Goal: Register for event/course

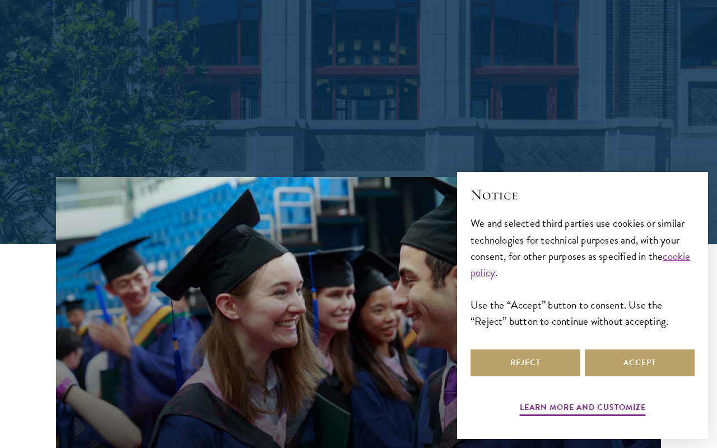
scroll to position [217, 0]
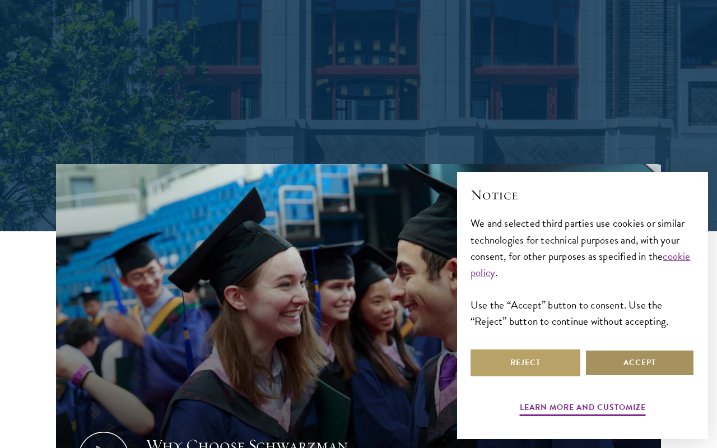
click at [622, 359] on button "Accept" at bounding box center [640, 363] width 110 height 27
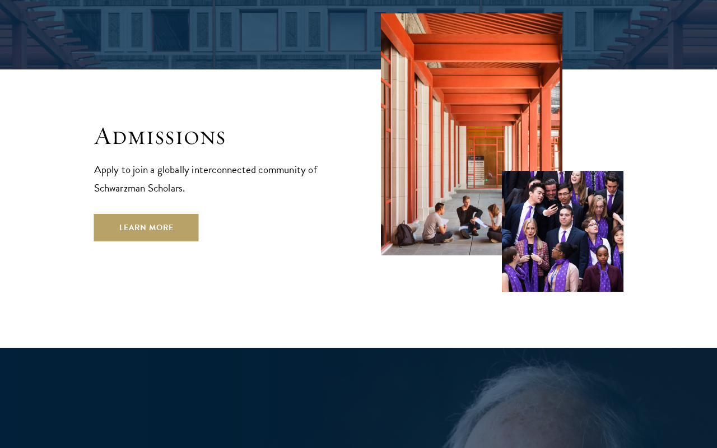
scroll to position [1814, 0]
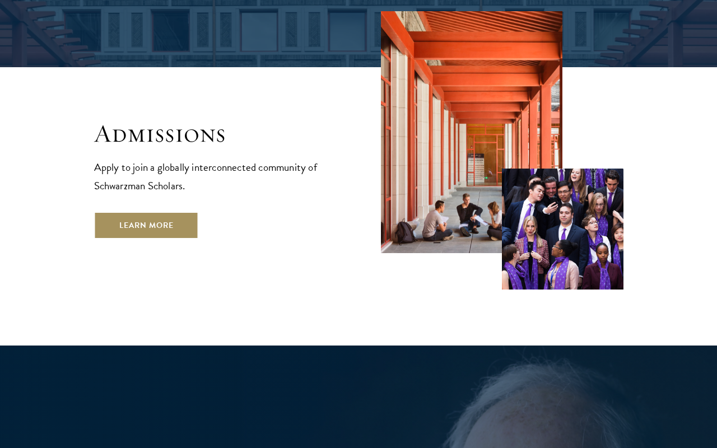
click at [179, 212] on link "Learn More" at bounding box center [146, 225] width 105 height 27
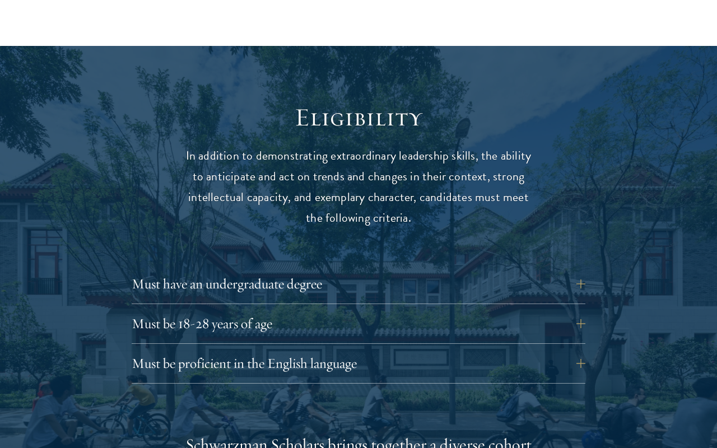
scroll to position [1371, 0]
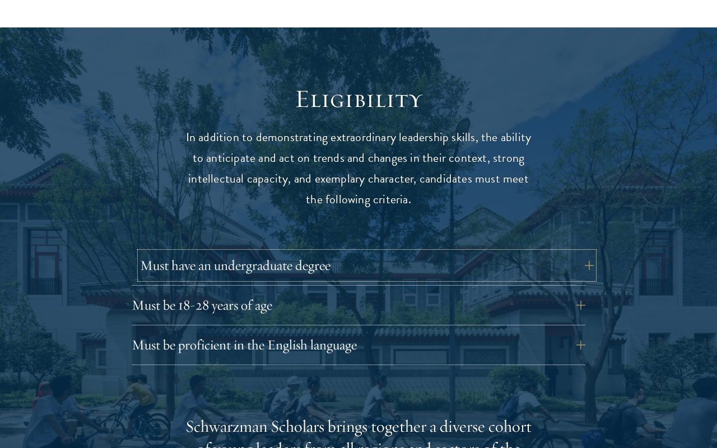
click at [216, 252] on button "Must have an undergraduate degree" at bounding box center [367, 265] width 454 height 27
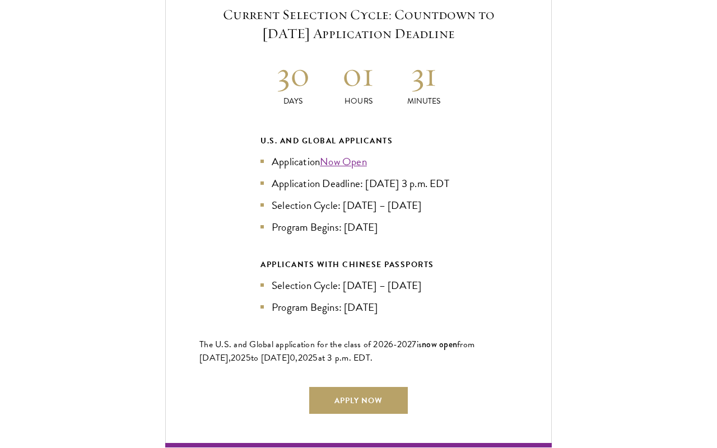
scroll to position [2540, 0]
click at [346, 153] on link "Now Open" at bounding box center [343, 161] width 47 height 16
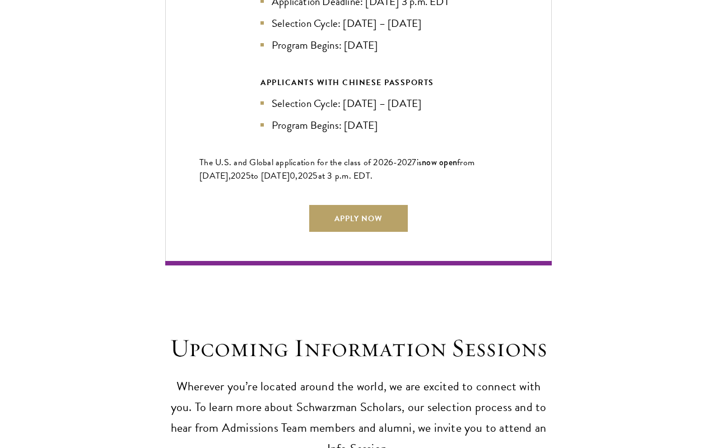
scroll to position [2836, 0]
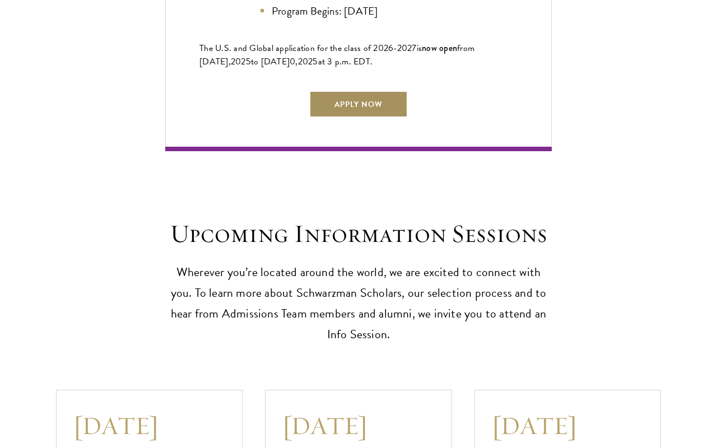
click at [341, 107] on link "Apply Now" at bounding box center [358, 104] width 99 height 27
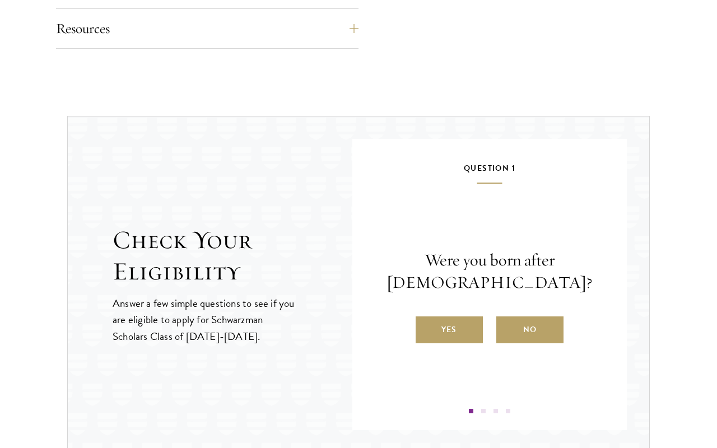
scroll to position [1115, 0]
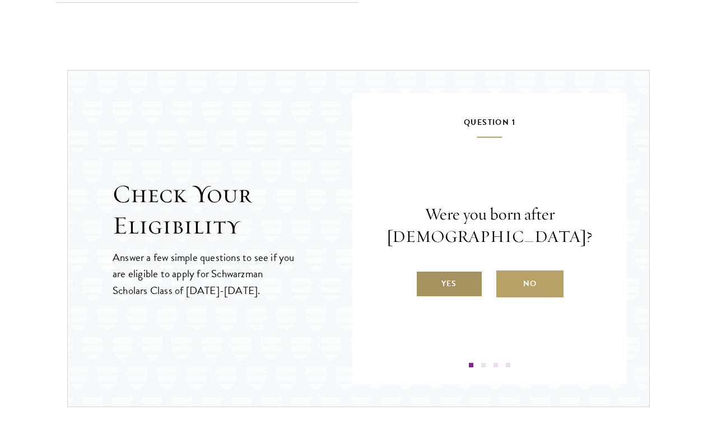
click at [440, 288] on label "Yes" at bounding box center [449, 284] width 67 height 27
click at [426, 282] on input "Yes" at bounding box center [421, 277] width 10 height 10
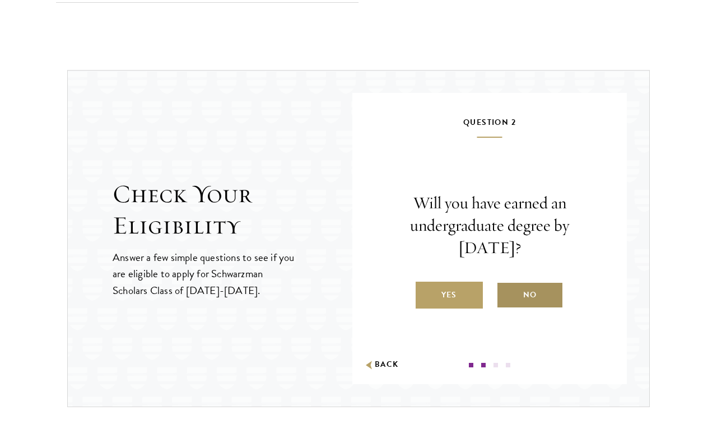
click at [532, 287] on label "No" at bounding box center [530, 295] width 67 height 27
click at [507, 287] on input "No" at bounding box center [502, 288] width 10 height 10
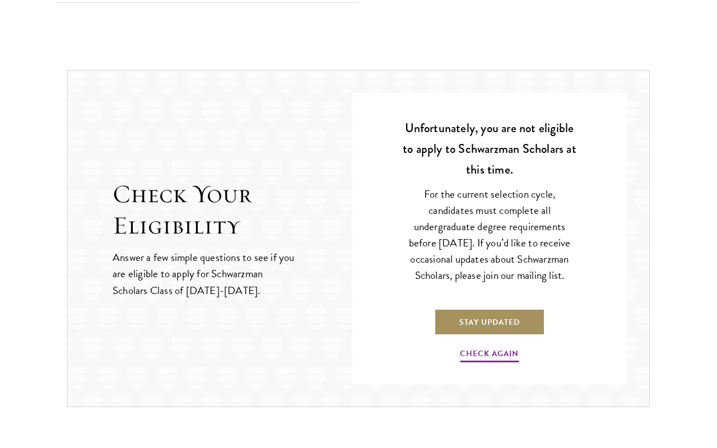
click at [507, 334] on link "Stay Updated" at bounding box center [489, 322] width 111 height 27
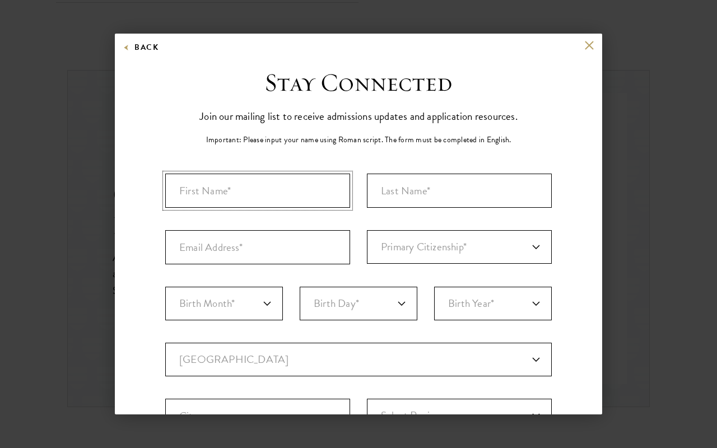
click at [245, 205] on input "First Name*" at bounding box center [257, 191] width 185 height 34
type input "Katia"
type input "Hemphill"
type input "katiah@umich.edu"
select select "US"
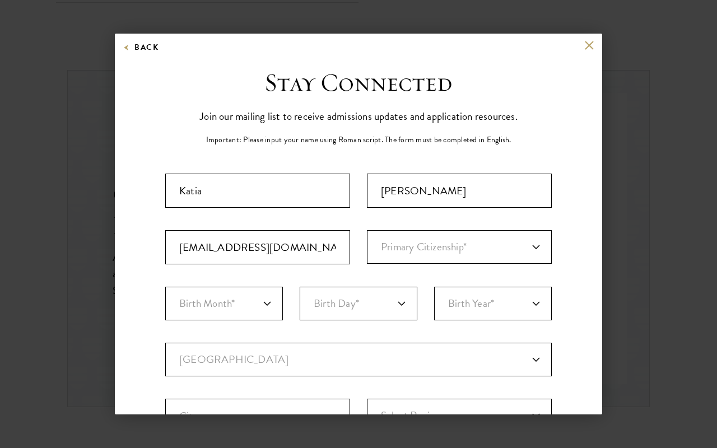
type input "Ann Arbor"
select select "MI"
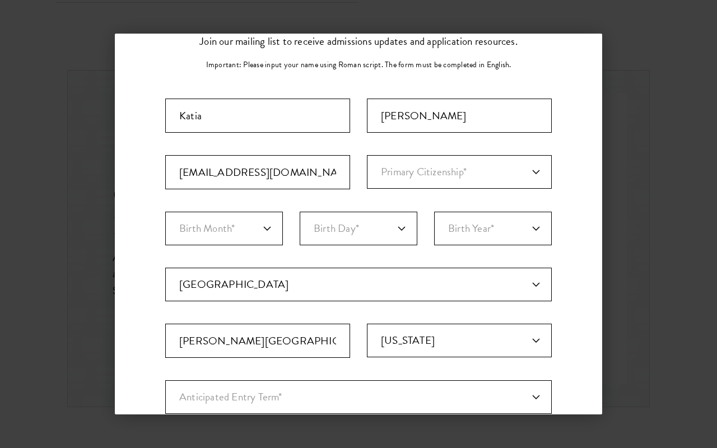
scroll to position [84, 0]
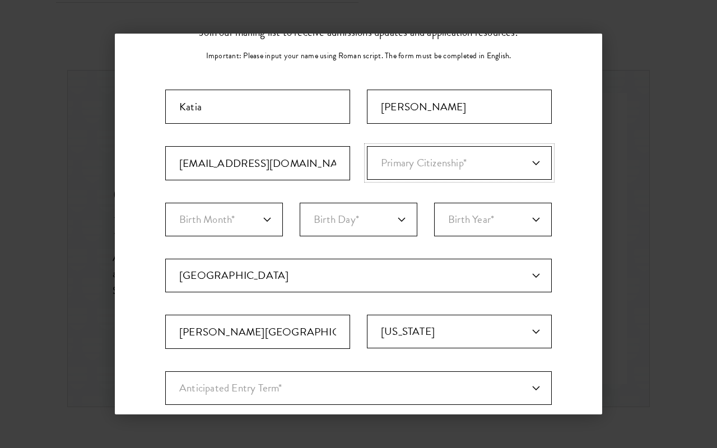
click at [427, 165] on select "Primary Citizenship* Afghanistan Aland Islands Albania Algeria Andorra Angola A…" at bounding box center [459, 163] width 185 height 34
select select "US"
click at [261, 229] on select "Birth Month* January February March April May June July August September Octobe…" at bounding box center [224, 220] width 118 height 34
select select "01"
click at [374, 224] on select "Birth Day* 1 2 3 4 5 6 7 8 9 10 11 12 13 14 15 16 17 18 19 20 21 22 23 24 25 26…" at bounding box center [359, 220] width 118 height 34
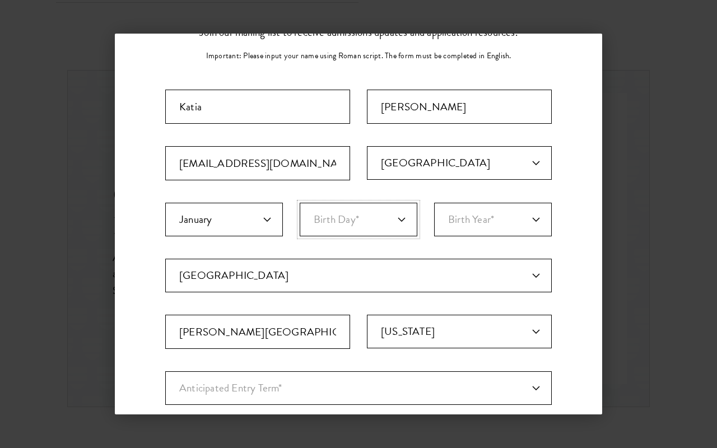
select select "24"
click at [481, 215] on select "Birth Year* 2025 2024 2023 2022 2021 2020 2019 2018 2017 2016 2015 2014 2013 20…" at bounding box center [493, 220] width 118 height 34
select select "2005"
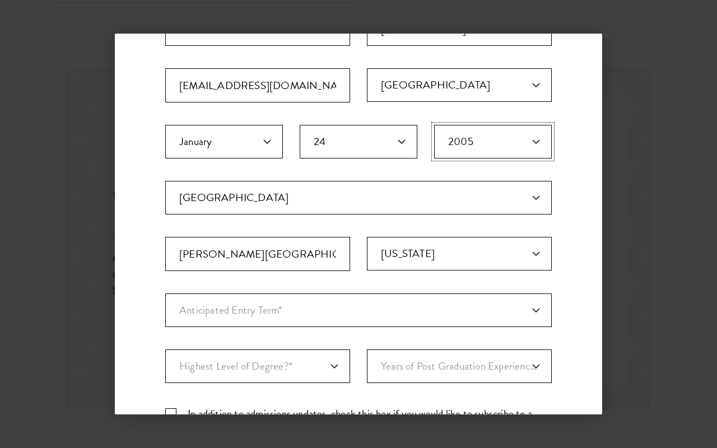
scroll to position [181, 0]
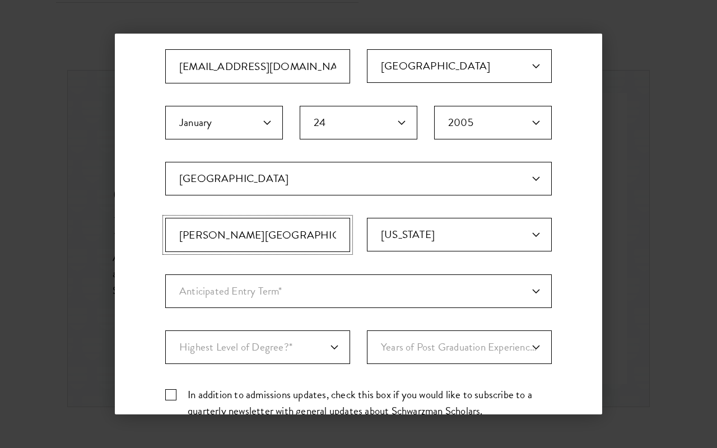
click at [293, 247] on input "Ann Arbor" at bounding box center [257, 235] width 185 height 34
click at [420, 233] on select "Select State Alabama Alaska American Samoa APO/FPO (AA) APO/FPO (AE) APO/FPO (A…" at bounding box center [459, 235] width 185 height 34
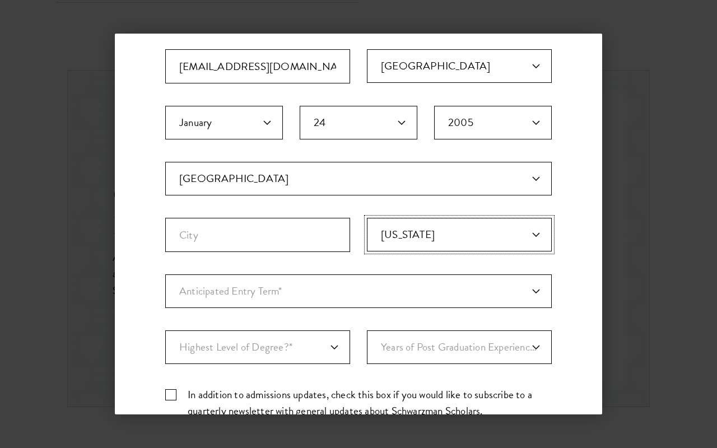
select select "PA"
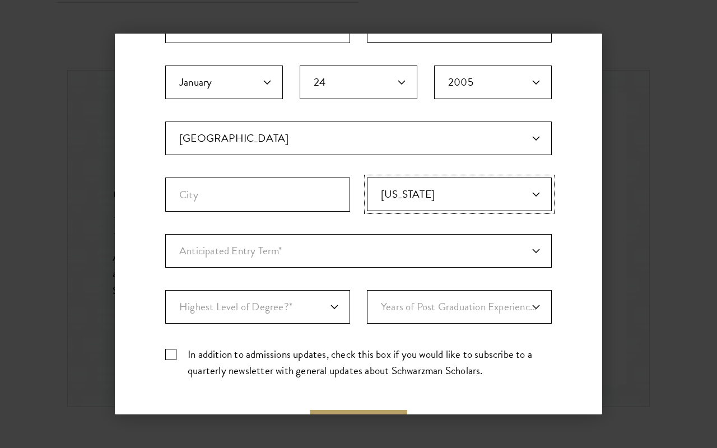
scroll to position [226, 0]
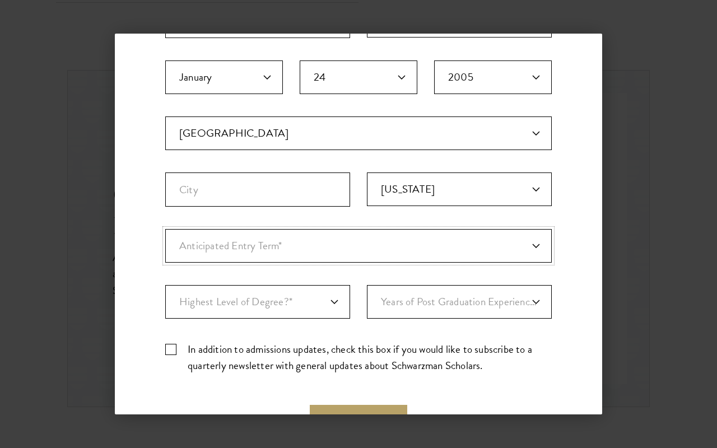
click at [282, 251] on select "Anticipated Entry Term* August 2026 (Application opens April 2025) Just Explori…" at bounding box center [358, 246] width 387 height 34
select select "a6790467-ebe7-4045-a56a-66c1cae98076"
click at [281, 304] on select "Highest Level of Degree?* PHD Bachelor's Master's Current Undergraduate Student" at bounding box center [257, 302] width 185 height 34
select select "baef124f-e103-44b1-8ca6-5d0669438e44"
click at [419, 300] on select "Years of Post Graduation Experience?* 1 2 3 4 5 6 7 8 9 10" at bounding box center [459, 302] width 185 height 34
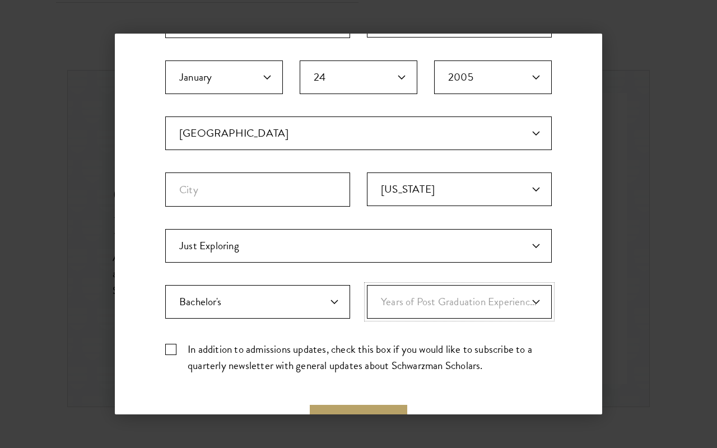
select select "1"
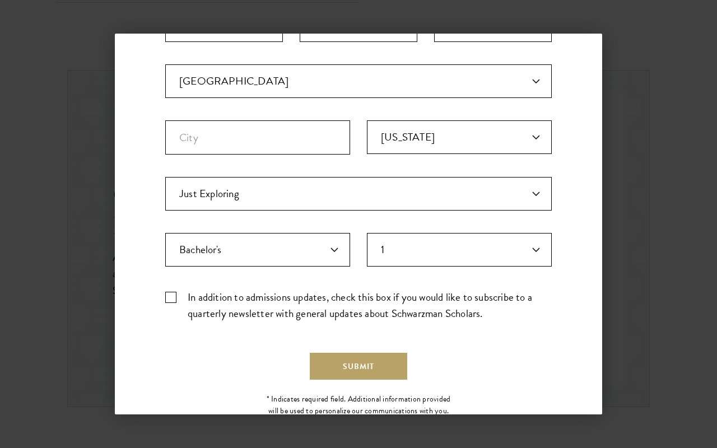
click at [170, 298] on label "In addition to admissions updates, check this box if you would like to subscrib…" at bounding box center [358, 305] width 387 height 33
click at [170, 297] on input "In addition to admissions updates, check this box if you would like to subscrib…" at bounding box center [358, 292] width 387 height 7
checkbox input "true"
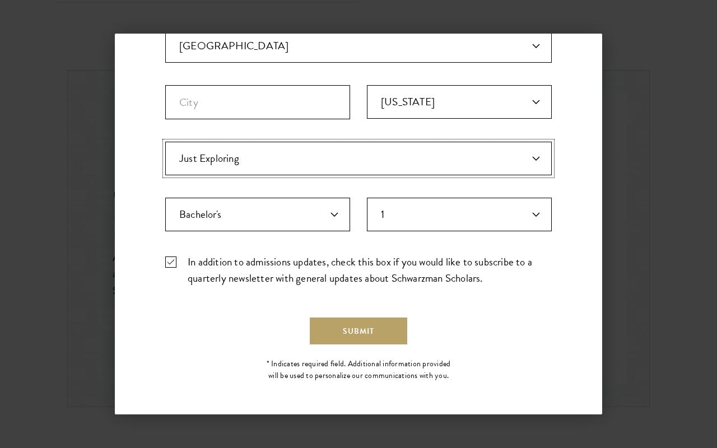
click at [330, 152] on select "Anticipated Entry Term* August 2026 (Application opens April 2025) Just Explori…" at bounding box center [358, 159] width 387 height 34
select select "e64b8ab3-eabb-4867-96d5-7e6b4840665f"
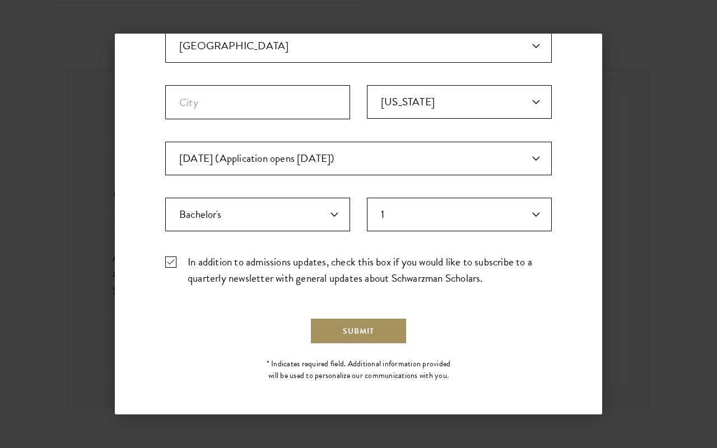
click at [349, 330] on button "Submit" at bounding box center [359, 331] width 98 height 27
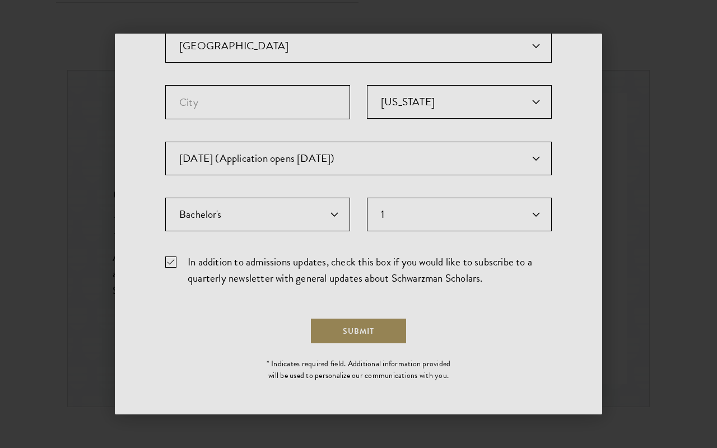
scroll to position [0, 0]
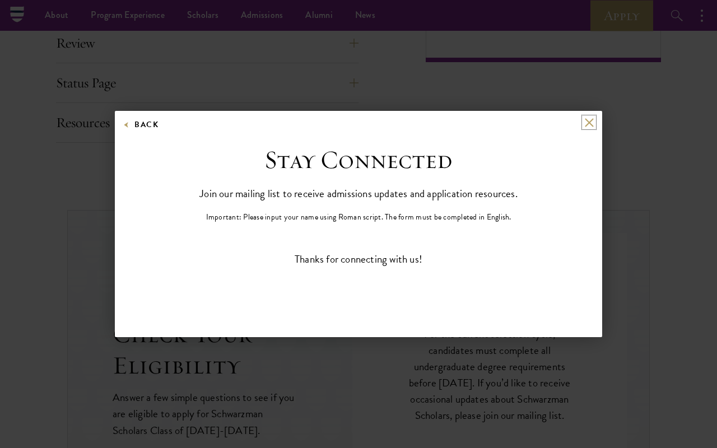
click at [587, 124] on button at bounding box center [590, 123] width 10 height 10
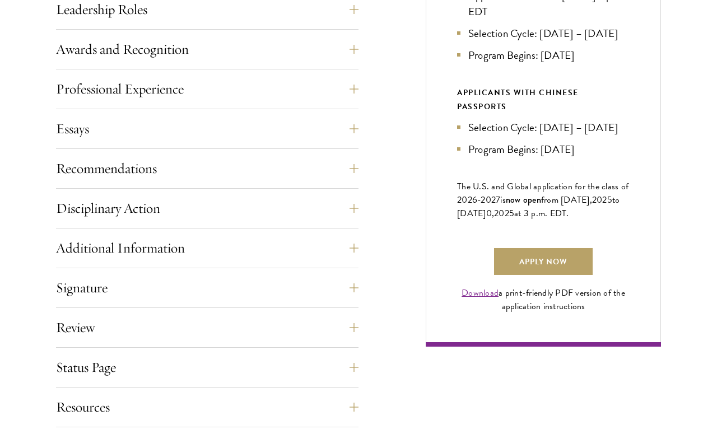
scroll to position [691, 0]
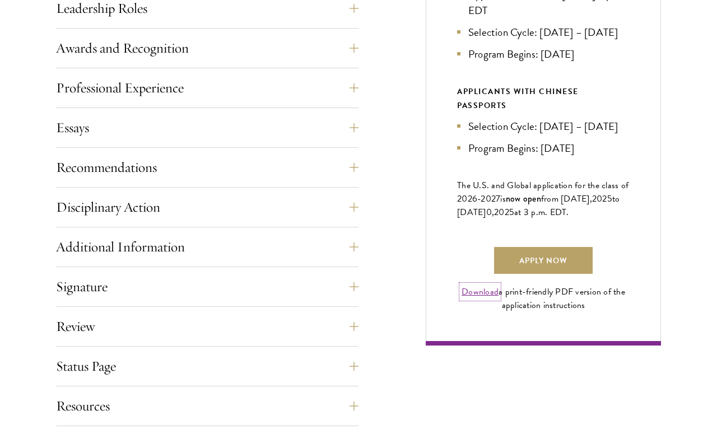
click at [466, 299] on link "Download" at bounding box center [480, 291] width 37 height 13
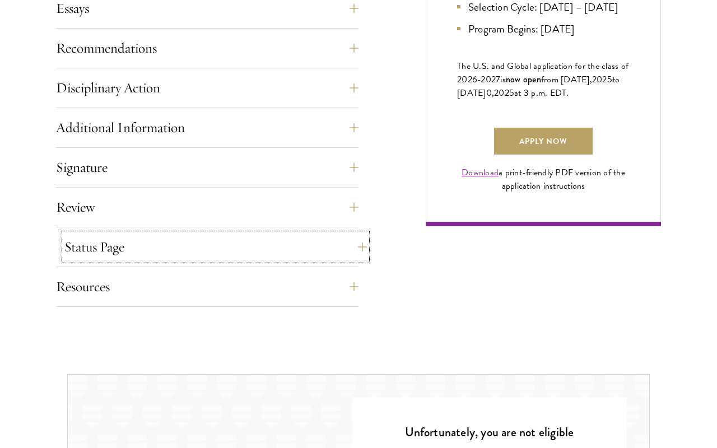
click at [180, 247] on button "Status Page" at bounding box center [215, 247] width 303 height 27
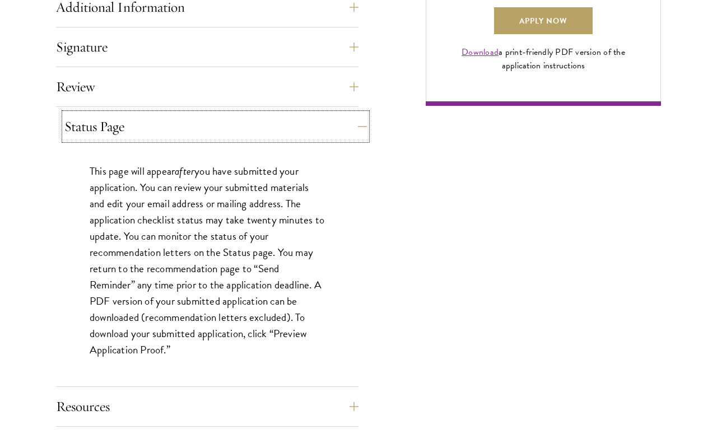
scroll to position [932, 0]
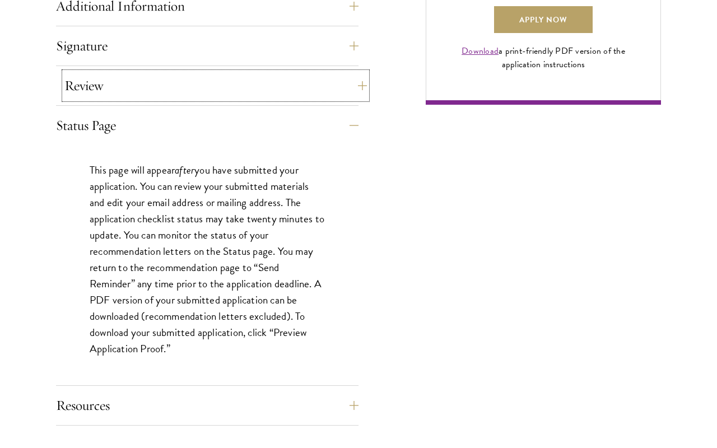
click at [189, 82] on button "Review" at bounding box center [215, 85] width 303 height 27
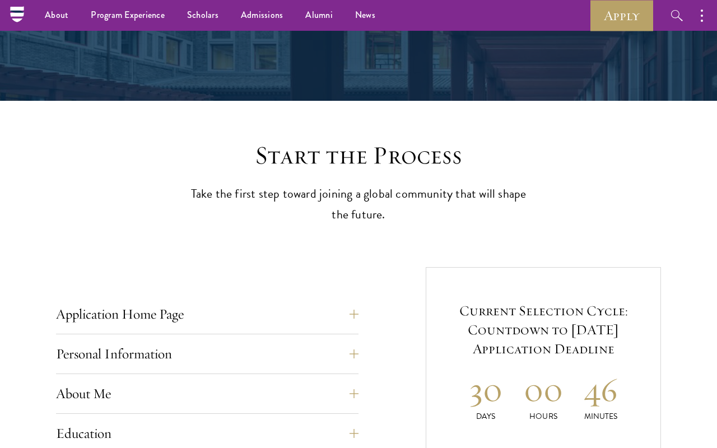
scroll to position [173, 0]
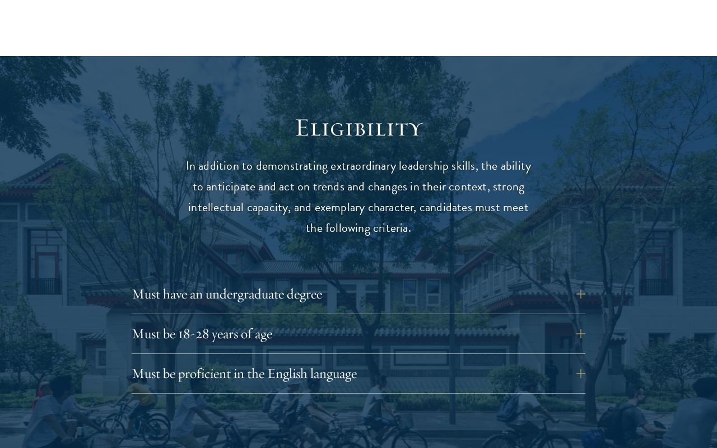
scroll to position [1346, 0]
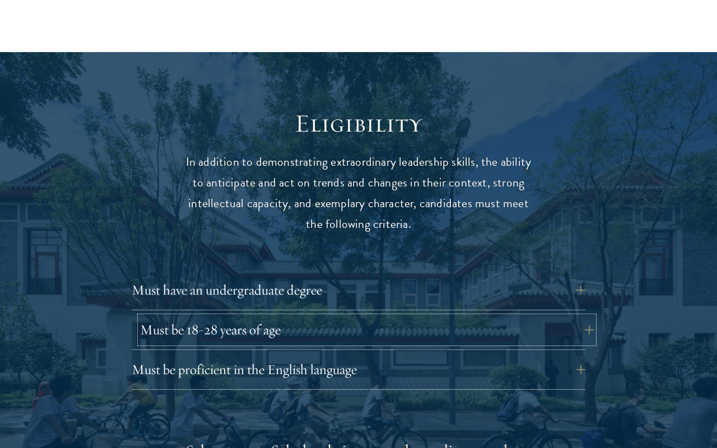
click at [229, 317] on button "Must be 18-28 years of age" at bounding box center [367, 330] width 454 height 27
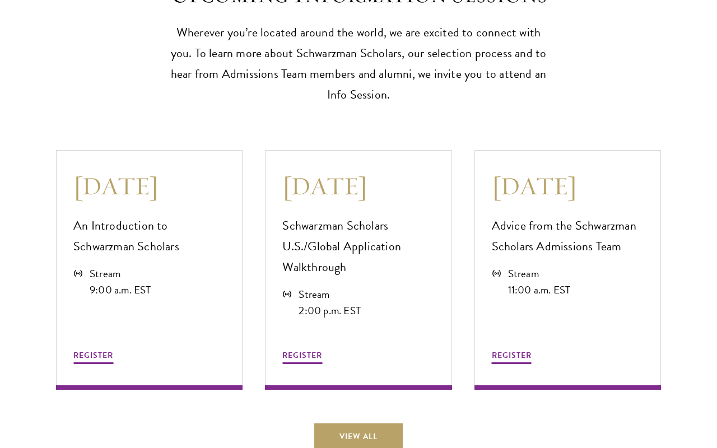
scroll to position [3061, 0]
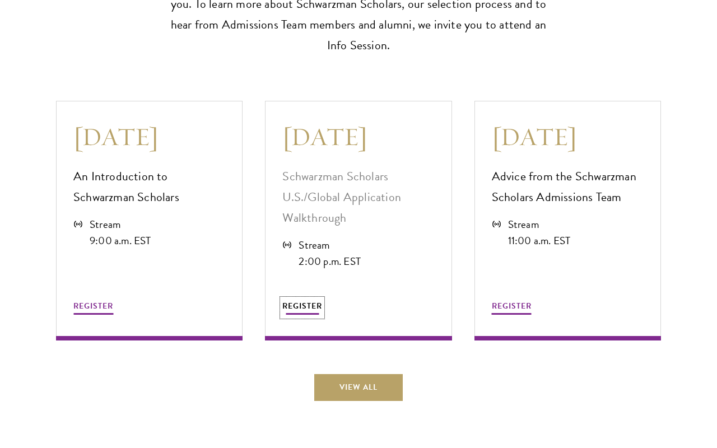
click at [298, 301] on span "REGISTER" at bounding box center [303, 306] width 40 height 12
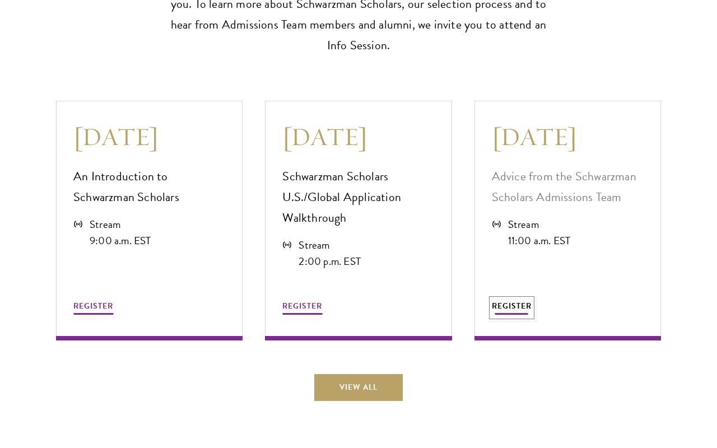
click at [510, 303] on span "REGISTER" at bounding box center [512, 306] width 40 height 12
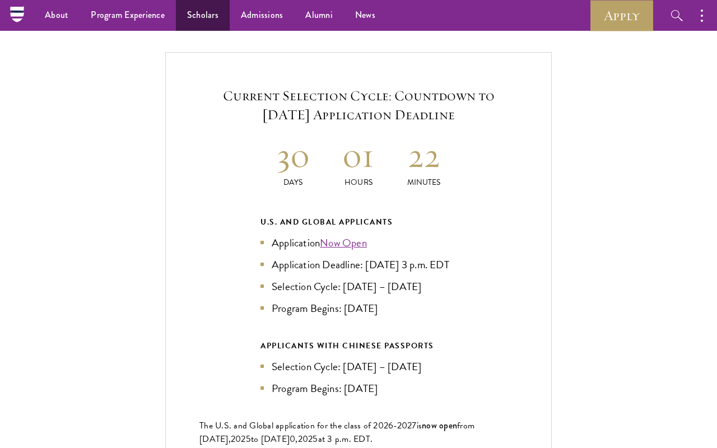
scroll to position [2218, 0]
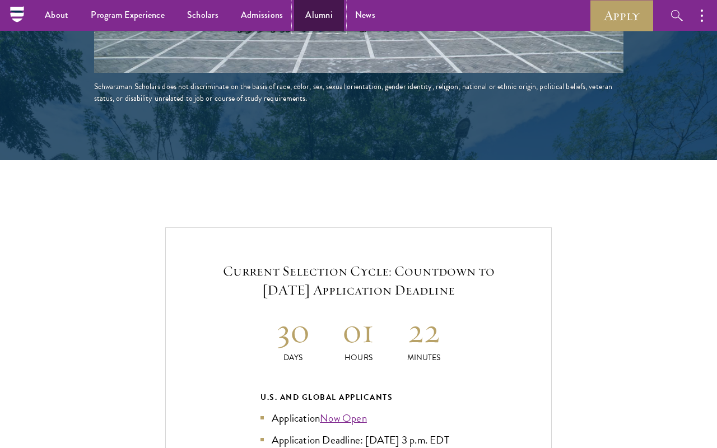
click at [317, 21] on link "Alumni" at bounding box center [319, 15] width 50 height 31
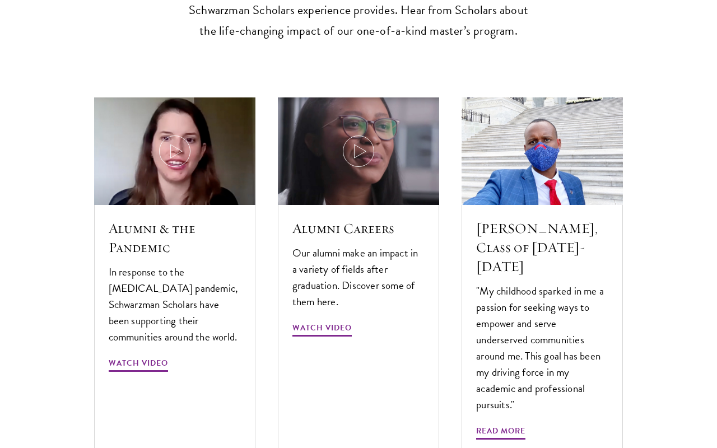
scroll to position [3245, 0]
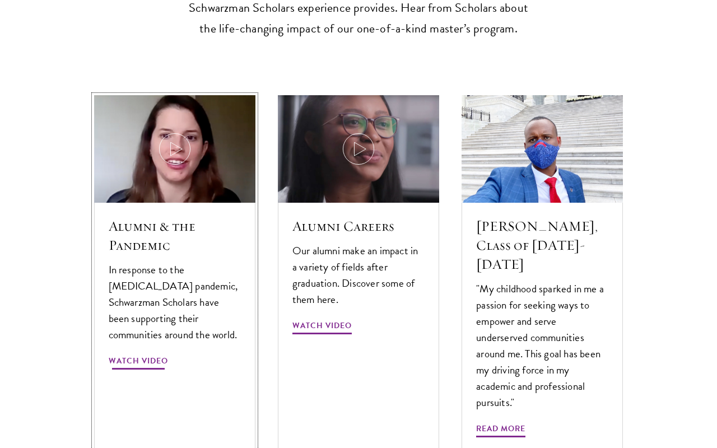
click at [163, 92] on img at bounding box center [175, 149] width 172 height 114
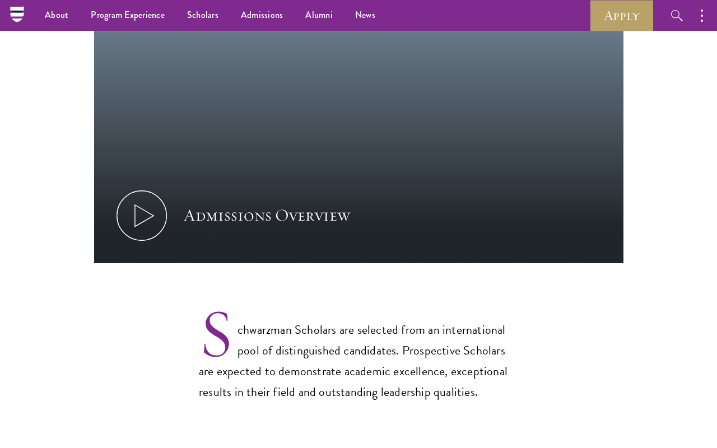
scroll to position [610, 0]
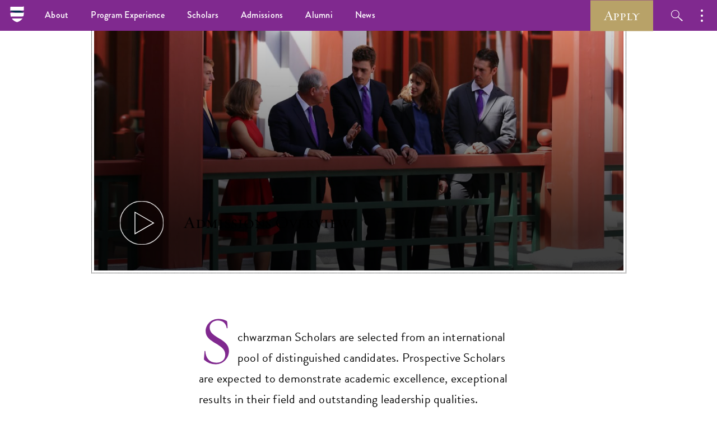
click at [152, 198] on icon at bounding box center [142, 223] width 50 height 50
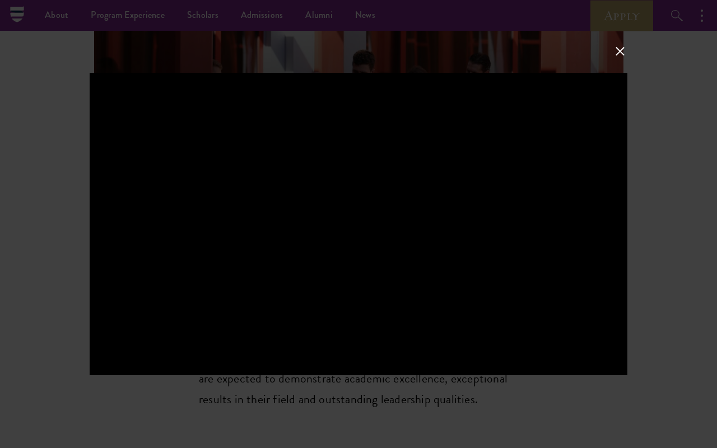
click at [712, 272] on div at bounding box center [358, 224] width 717 height 448
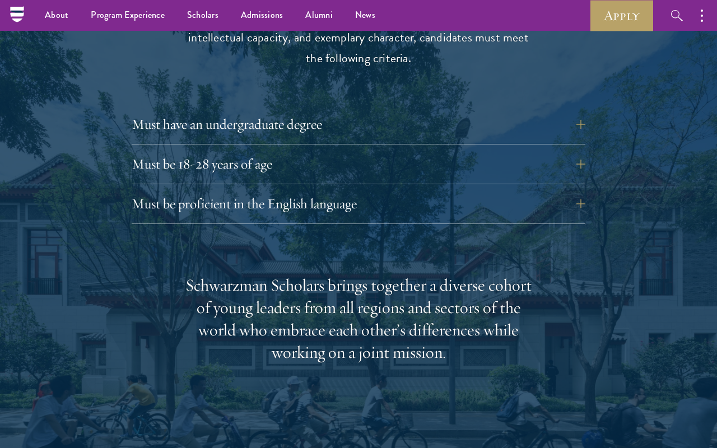
scroll to position [1502, 0]
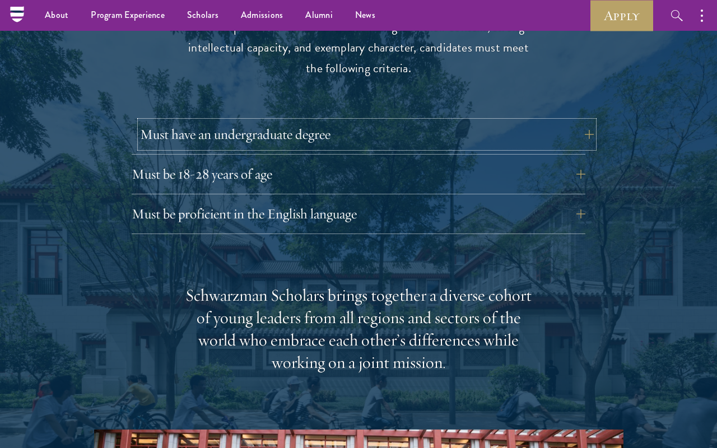
click at [246, 121] on button "Must have an undergraduate degree" at bounding box center [367, 134] width 454 height 27
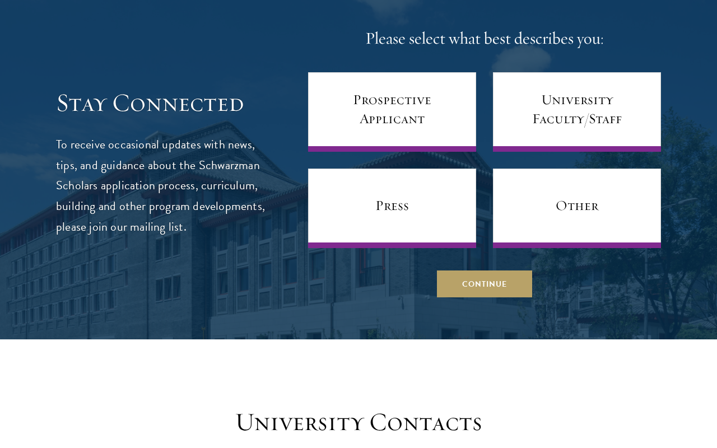
scroll to position [4860, 0]
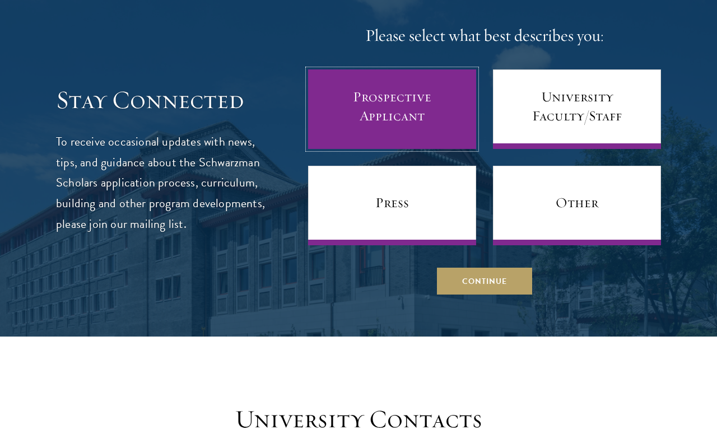
click at [421, 100] on link "Prospective Applicant" at bounding box center [392, 110] width 168 height 80
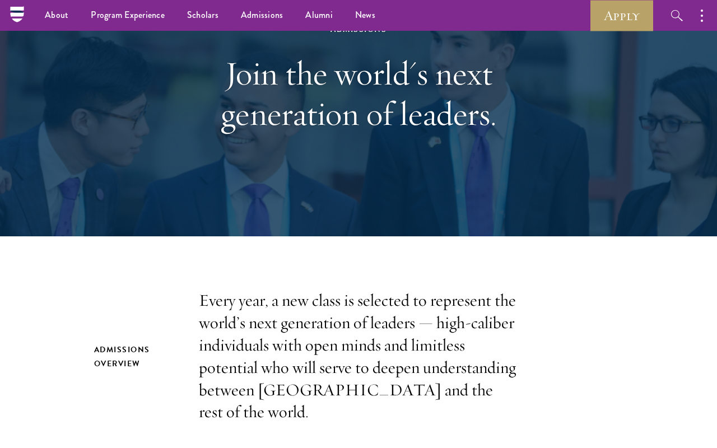
scroll to position [0, 0]
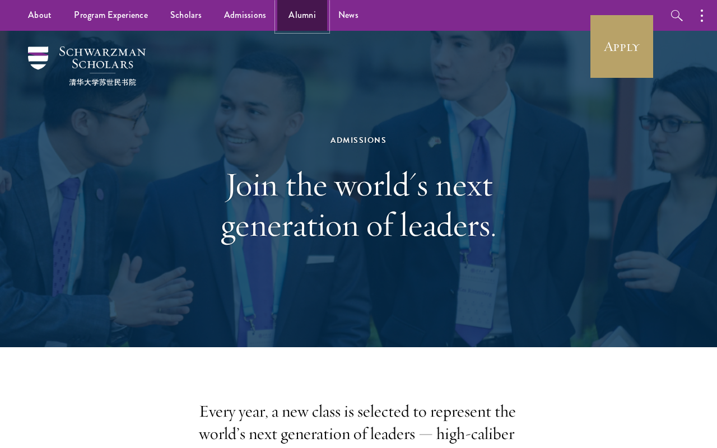
click at [297, 21] on link "Alumni" at bounding box center [302, 15] width 50 height 31
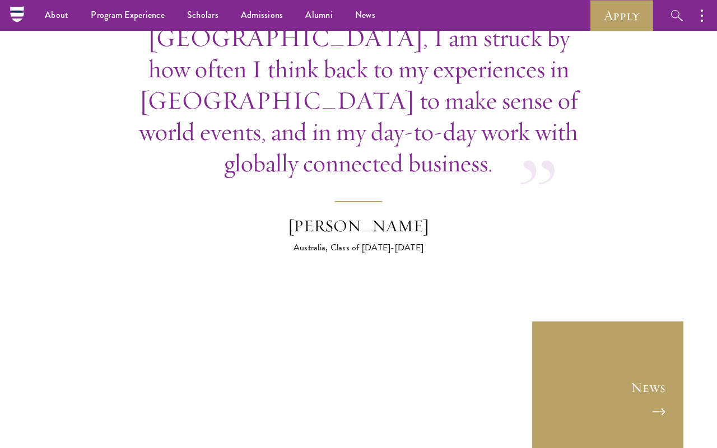
scroll to position [4008, 0]
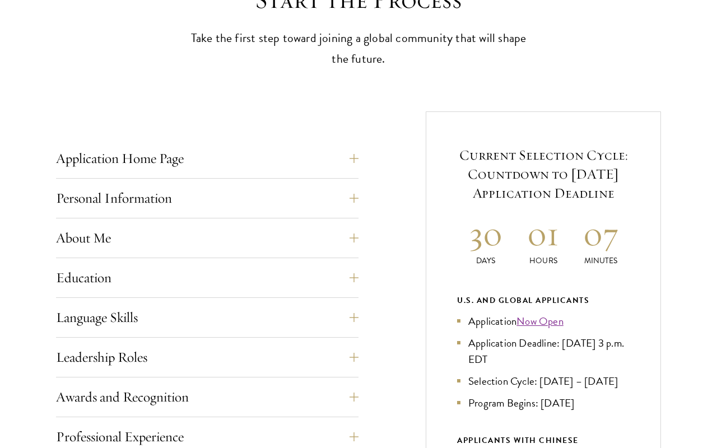
scroll to position [351, 0]
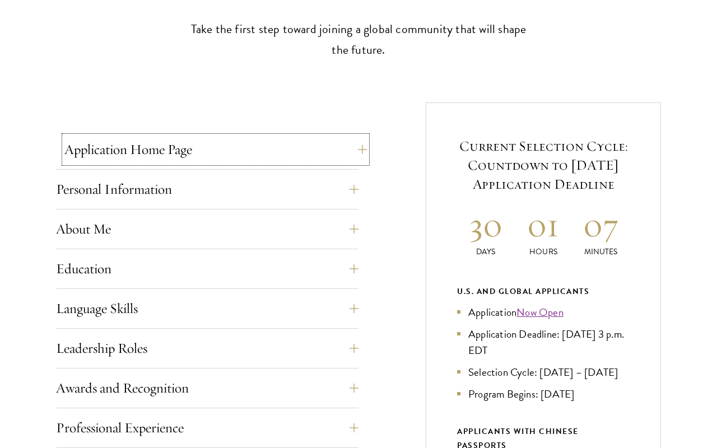
click at [203, 151] on button "Application Home Page" at bounding box center [215, 149] width 303 height 27
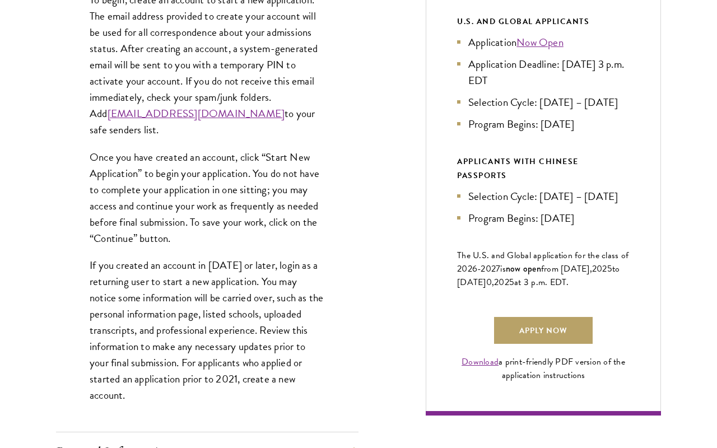
scroll to position [624, 0]
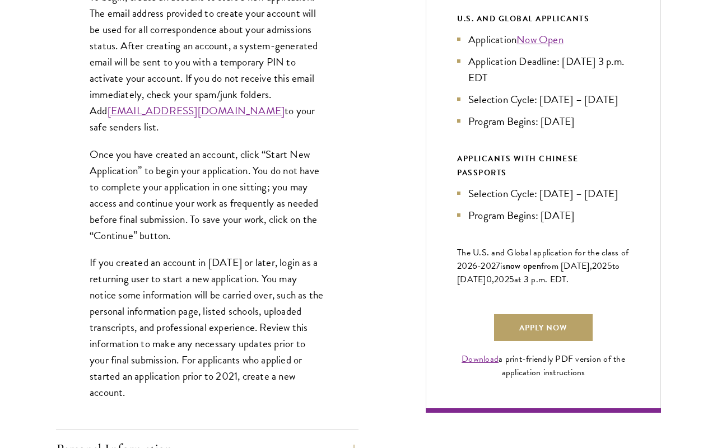
drag, startPoint x: 83, startPoint y: 114, endPoint x: 247, endPoint y: 114, distance: 163.7
click at [247, 114] on div "The online application form must be completed in English. All requirements must…" at bounding box center [207, 162] width 303 height 533
copy link "[EMAIL_ADDRESS][DOMAIN_NAME]"
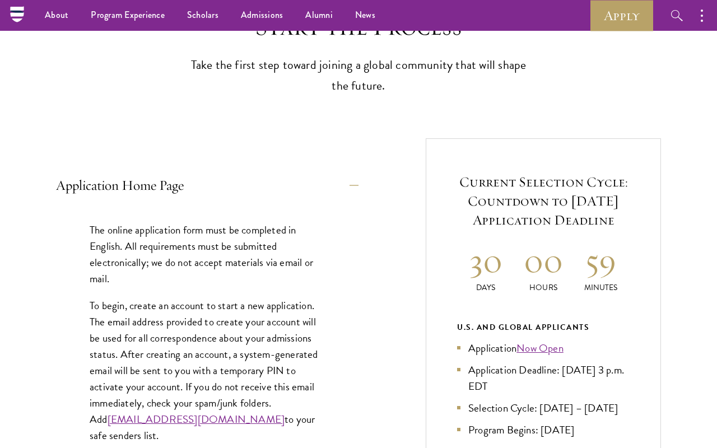
scroll to position [131, 0]
